Goal: Find specific page/section: Locate a particular part of the current website

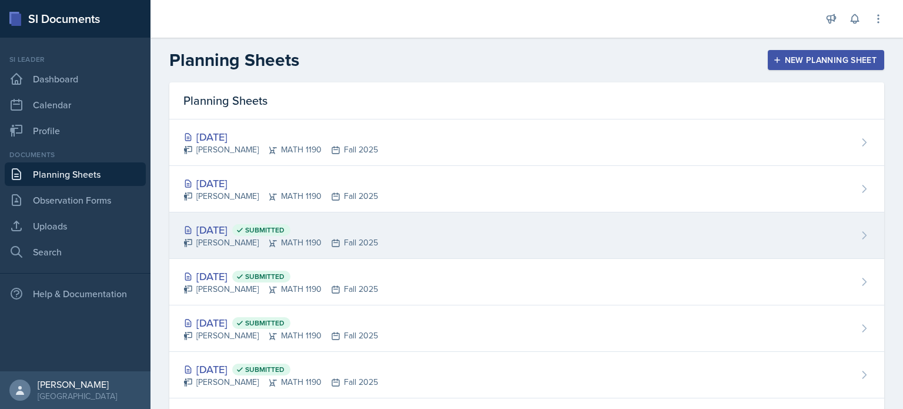
click at [358, 235] on div "[DATE] Submitted" at bounding box center [280, 230] width 195 height 16
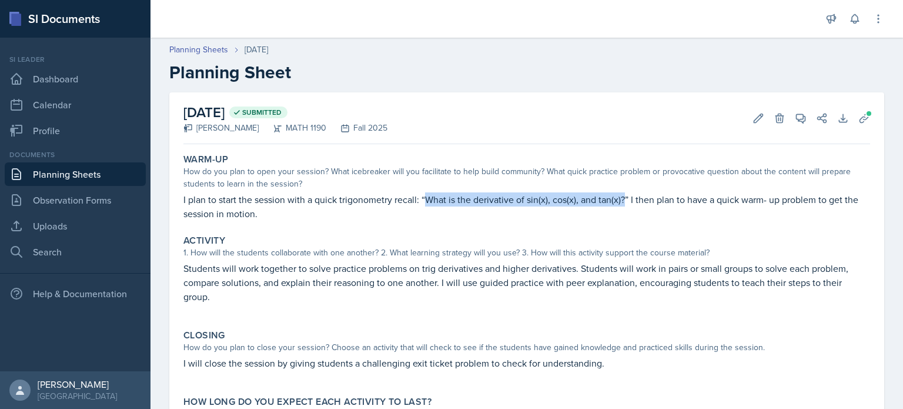
drag, startPoint x: 426, startPoint y: 199, endPoint x: 625, endPoint y: 199, distance: 199.3
click at [625, 199] on p "I plan to start the session with a quick trigonometry recall: “What is the deri…" at bounding box center [526, 206] width 687 height 28
drag, startPoint x: 427, startPoint y: 199, endPoint x: 624, endPoint y: 199, distance: 196.9
click at [624, 199] on p "I plan to start the session with a quick trigonometry recall: “What is the deri…" at bounding box center [526, 206] width 687 height 28
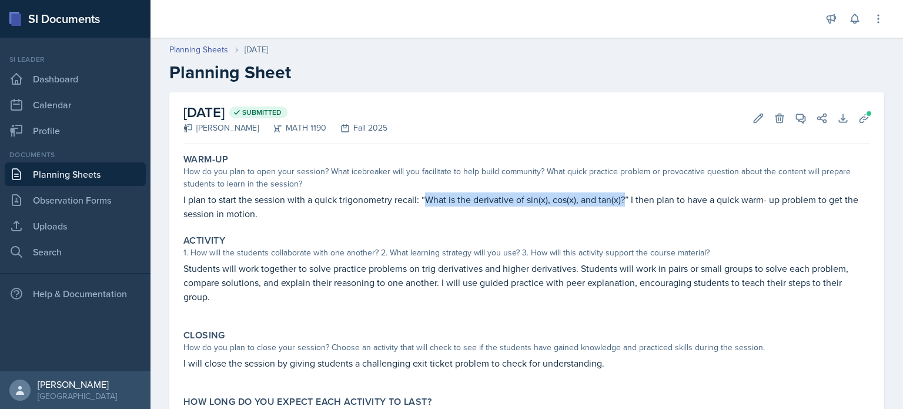
copy p "What is the derivative of sin⁡(x), cos⁡(x), and tan⁡(x)?"
click at [523, 210] on p "I plan to start the session with a quick trigonometry recall: “What is the deri…" at bounding box center [526, 206] width 687 height 28
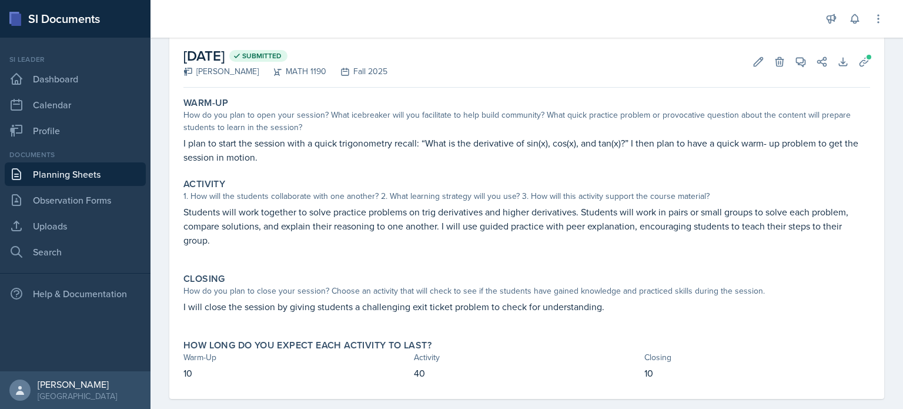
scroll to position [58, 0]
